Goal: Task Accomplishment & Management: Complete application form

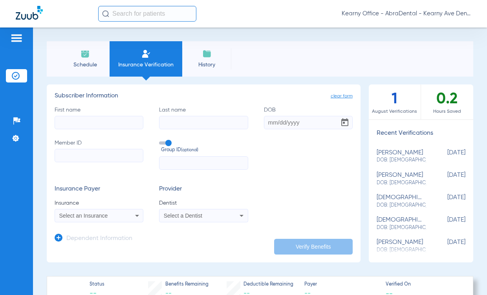
scroll to position [39, 0]
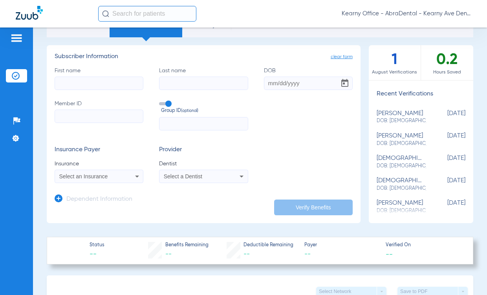
click at [126, 86] on input "First name" at bounding box center [99, 83] width 89 height 13
click at [117, 119] on input "Member ID" at bounding box center [99, 116] width 89 height 13
paste input "126746992"
type input "126746992"
click at [127, 78] on input "First name Required" at bounding box center [99, 83] width 89 height 13
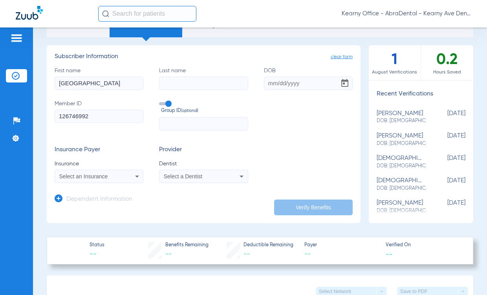
type input "[GEOGRAPHIC_DATA]"
click at [215, 81] on input "Last name" at bounding box center [203, 83] width 89 height 13
type input "[PERSON_NAME]"
click at [292, 80] on input "DOB" at bounding box center [308, 83] width 89 height 13
type input "[DATE]"
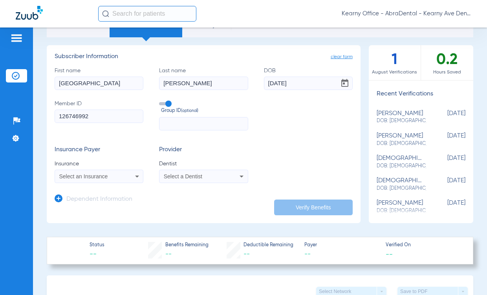
click at [125, 181] on mat-select "Select an Insurance" at bounding box center [99, 176] width 89 height 13
click at [130, 178] on div "Select an Insurance" at bounding box center [99, 176] width 88 height 9
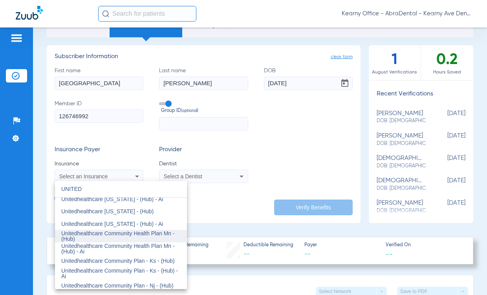
scroll to position [197, 0]
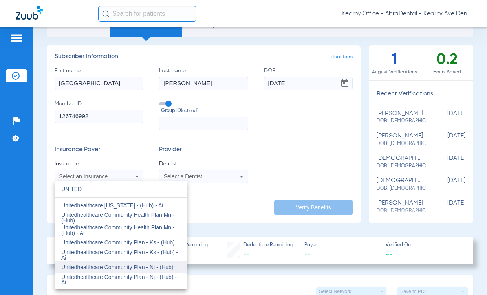
type input "UNITED"
click at [159, 270] on span "Unitedhealthcare Community Plan - Nj - (Hub)" at bounding box center [117, 267] width 112 height 6
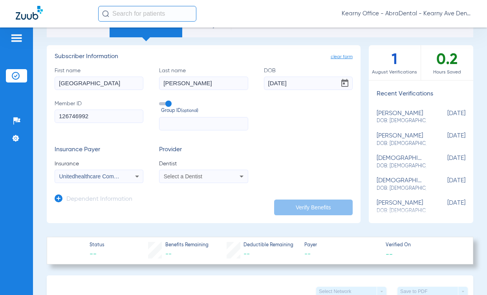
click at [224, 181] on div "Select a Dentist" at bounding box center [204, 176] width 88 height 9
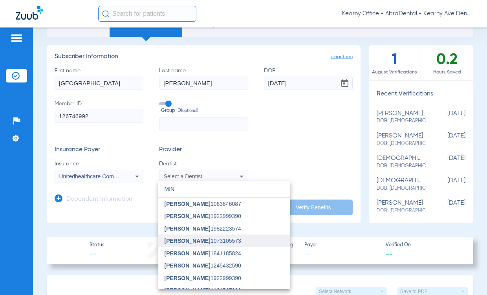
type input "MIN"
click at [207, 238] on span "[PERSON_NAME] 1073105573" at bounding box center [203, 241] width 77 height 6
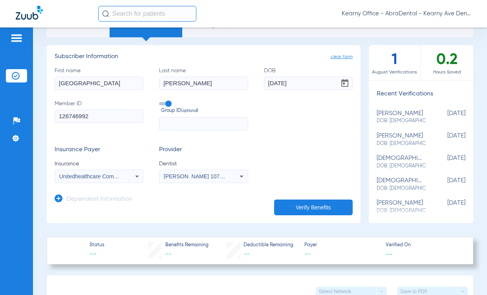
click at [283, 202] on button "Verify Benefits" at bounding box center [313, 208] width 79 height 16
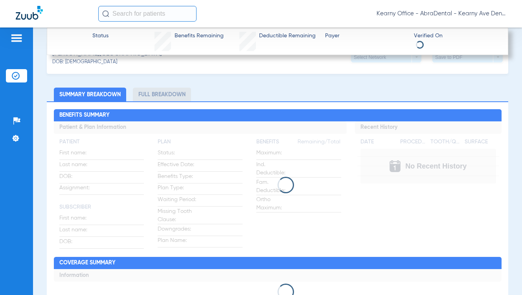
scroll to position [354, 0]
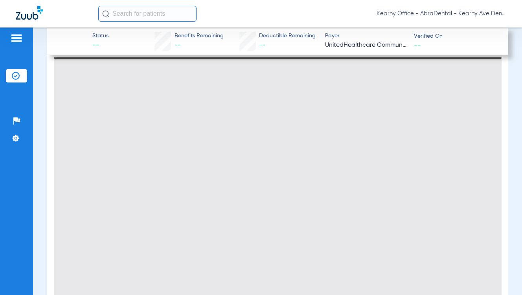
type input "0"
select select "page-width"
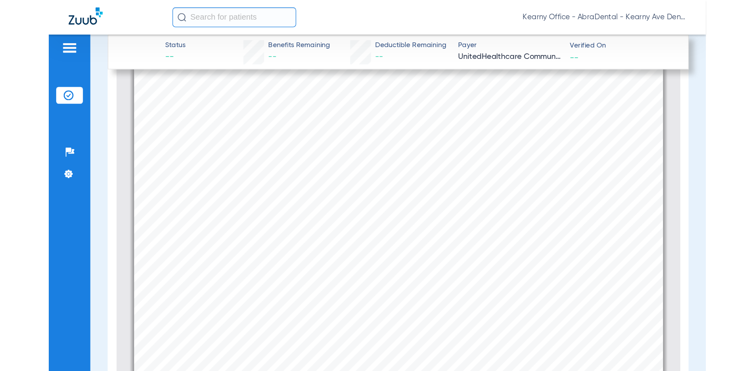
scroll to position [43, 0]
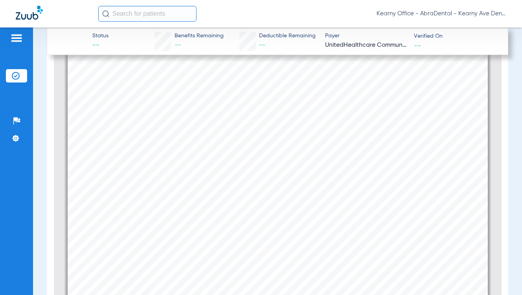
drag, startPoint x: 324, startPoint y: 21, endPoint x: 300, endPoint y: -66, distance: 90.3
click at [300, 0] on html "Kearny Office - AbraDental - Kearny Ave Dental Spec, LLC - Kearny Ortho Patient…" at bounding box center [261, 147] width 522 height 295
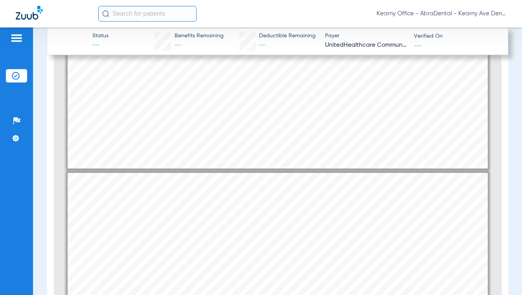
type input "1"
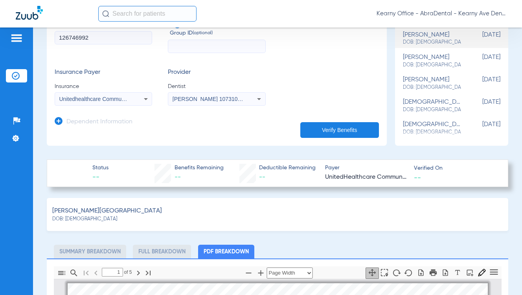
scroll to position [0, 0]
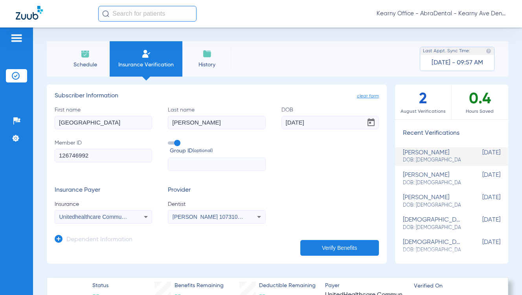
drag, startPoint x: 120, startPoint y: 156, endPoint x: 4, endPoint y: 165, distance: 116.7
click at [4, 165] on div "Patients Insurance Verification Setup Help Center Settings Schedule Insurance V…" at bounding box center [261, 175] width 522 height 295
paste input "0190142"
type input "101901422"
drag, startPoint x: 96, startPoint y: 124, endPoint x: 3, endPoint y: 121, distance: 92.4
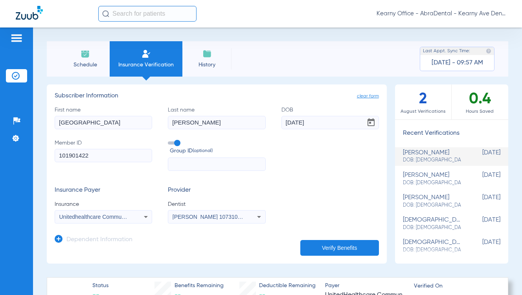
click at [3, 121] on div "Patients Insurance Verification Setup Help Center Settings Schedule Insurance V…" at bounding box center [261, 175] width 522 height 295
type input "[PERSON_NAME]"
drag, startPoint x: 209, startPoint y: 126, endPoint x: 112, endPoint y: 124, distance: 97.5
click at [112, 124] on div "First name [PERSON_NAME] Last name [PERSON_NAME] DOB [DEMOGRAPHIC_DATA] Member …" at bounding box center [217, 138] width 324 height 65
type input "[PERSON_NAME]"
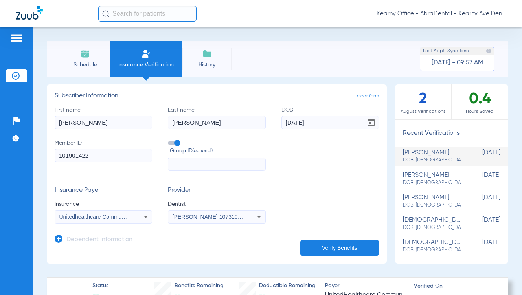
drag, startPoint x: 316, startPoint y: 126, endPoint x: 217, endPoint y: 125, distance: 98.7
click at [217, 125] on div "First name [PERSON_NAME] Last name [PERSON_NAME] DOB [DEMOGRAPHIC_DATA] Member …" at bounding box center [217, 138] width 324 height 65
type input "[DATE]"
click at [143, 219] on icon at bounding box center [145, 216] width 9 height 9
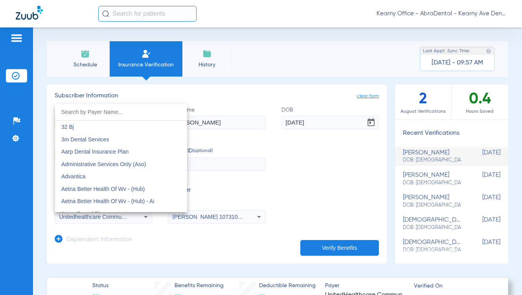
scroll to position [4825, 0]
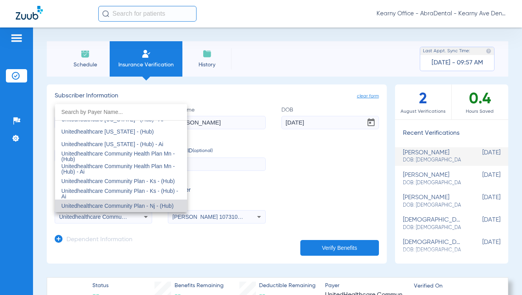
click at [151, 243] on div at bounding box center [261, 147] width 522 height 295
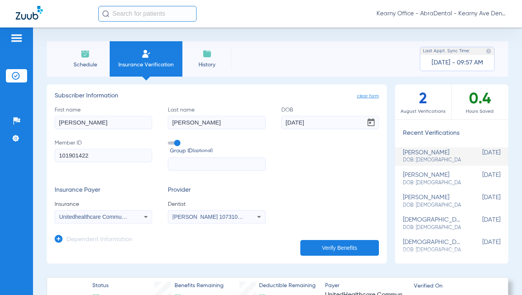
click at [321, 244] on button "Verify Benefits" at bounding box center [339, 248] width 79 height 16
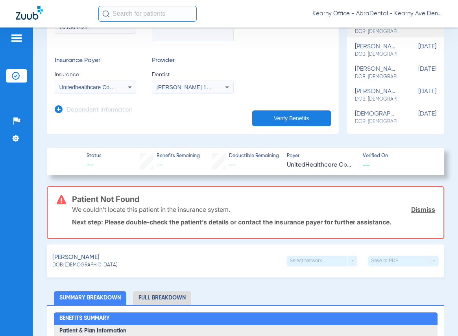
scroll to position [236, 0]
